Goal: Information Seeking & Learning: Learn about a topic

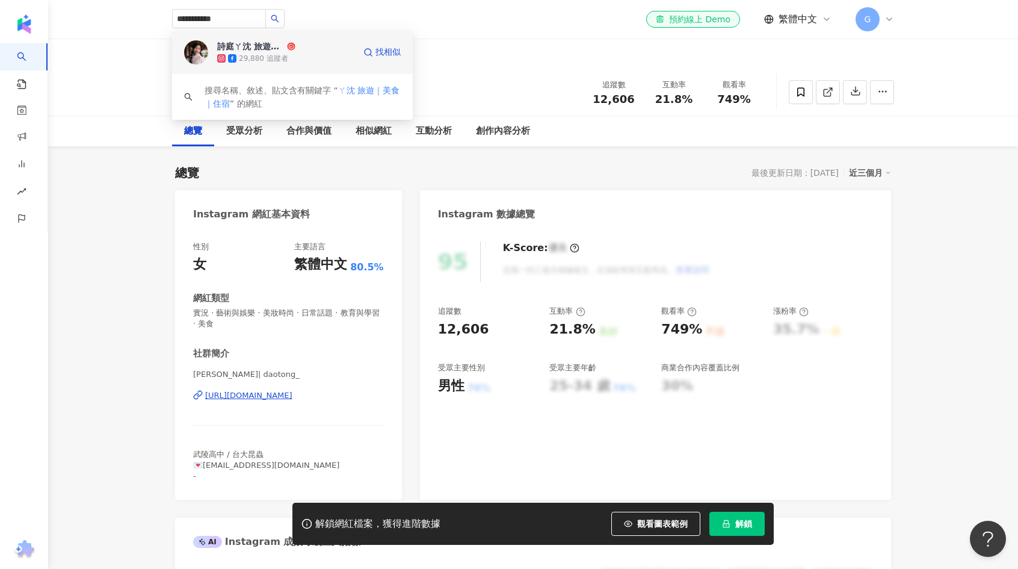
click at [225, 47] on div "詩庭ㄚ沈 旅遊｜美食｜住宿" at bounding box center [250, 46] width 67 height 12
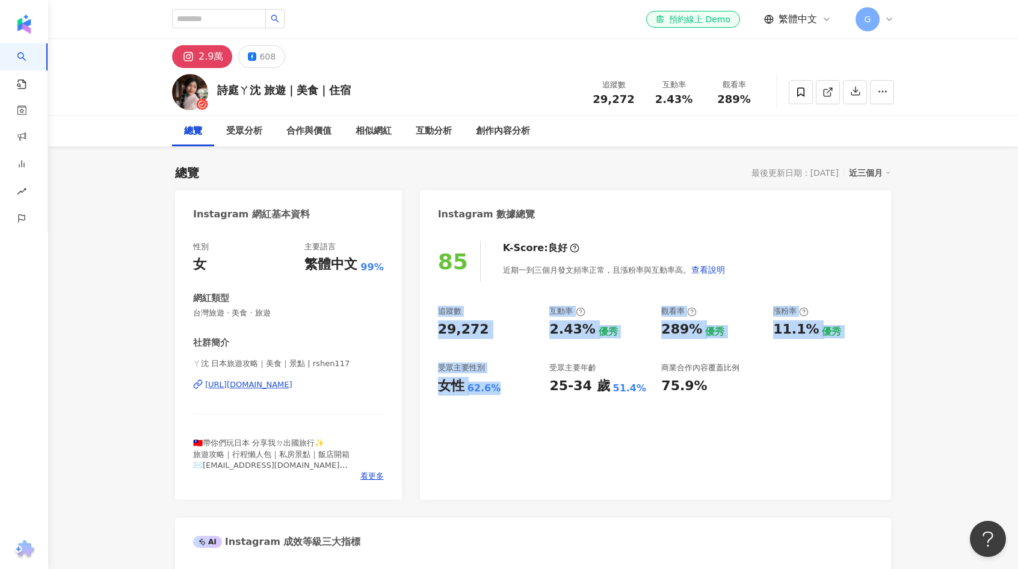
drag, startPoint x: 506, startPoint y: 387, endPoint x: 441, endPoint y: 310, distance: 100.8
click at [441, 310] on div "追蹤數 29,272 互動率 2.43% 優秀 觀看率 289% 優秀 漲粉率 11.1% 優秀 受眾主要性別 女性 62.6% 受眾主要年齡 25-34 歲…" at bounding box center [655, 350] width 435 height 89
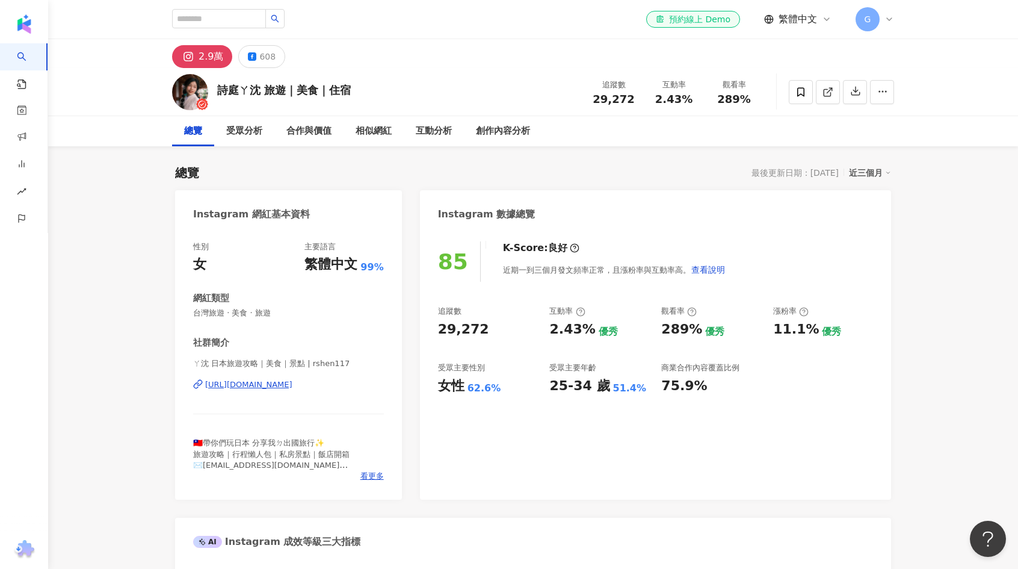
click at [741, 435] on div "85 K-Score : 良好 近期一到三個月發文頻率正常，且漲粉率與互動率高。 查看說明 追蹤數 29,272 互動率 2.43% 優秀 觀看率 289% …" at bounding box center [655, 364] width 471 height 270
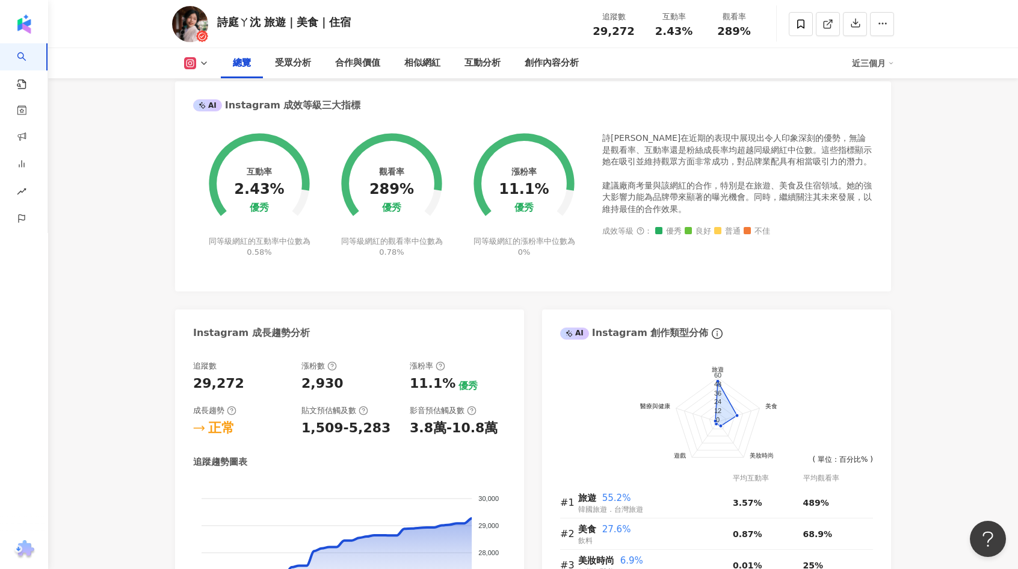
scroll to position [241, 0]
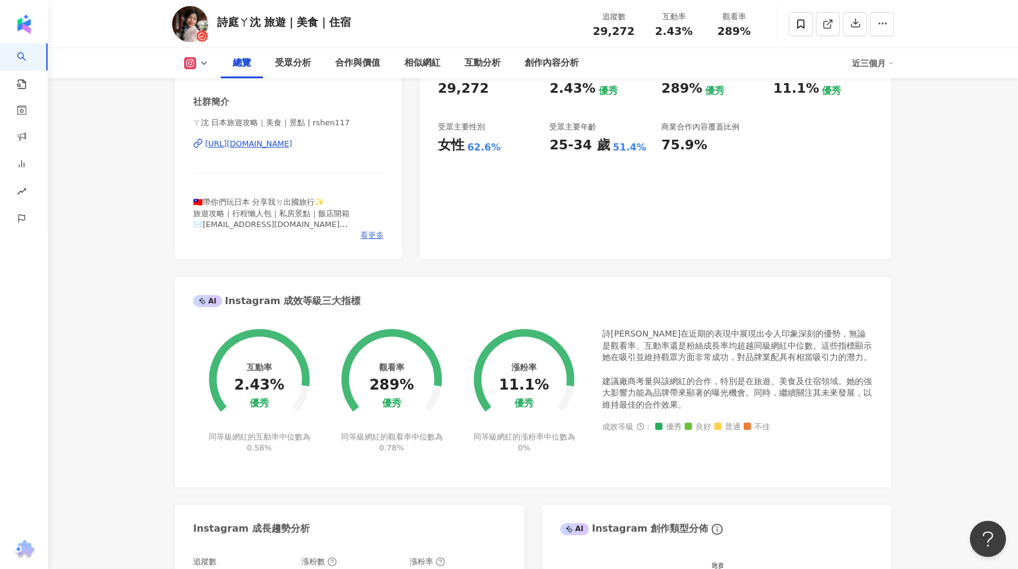
click at [362, 235] on span "看更多" at bounding box center [371, 235] width 23 height 11
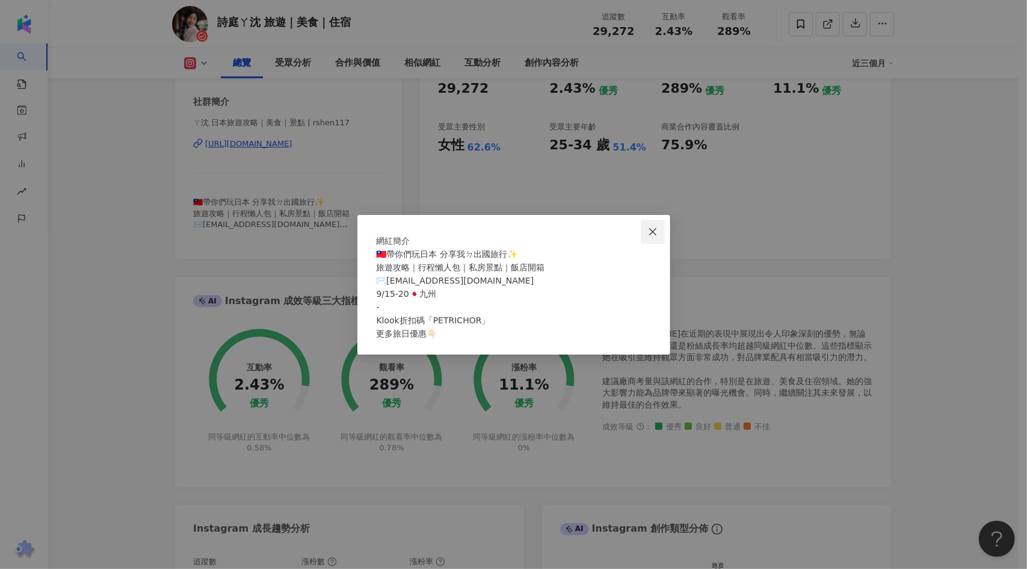
click at [653, 228] on icon "close" at bounding box center [652, 231] width 7 height 7
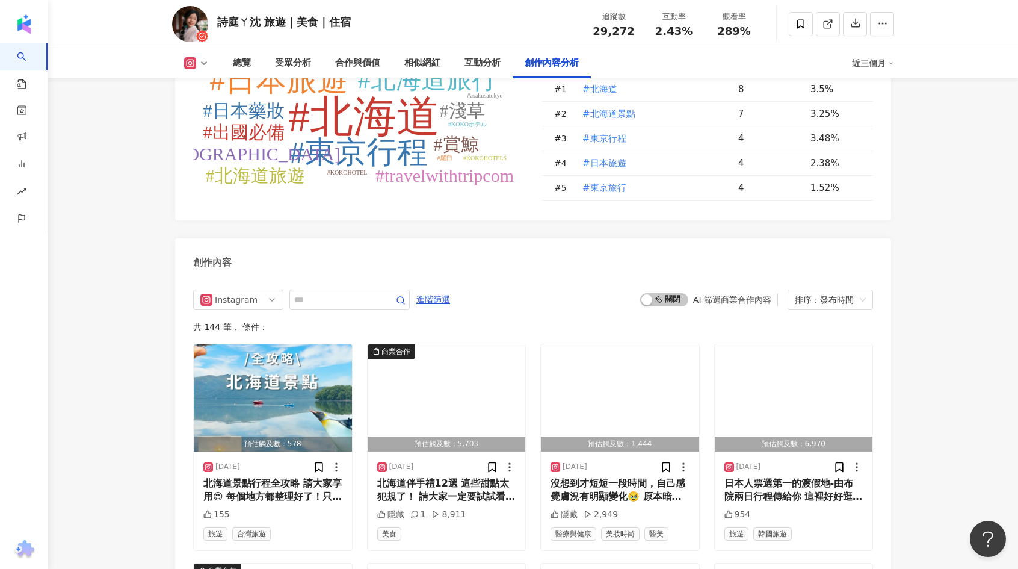
scroll to position [3550, 0]
